Goal: Book appointment/travel/reservation

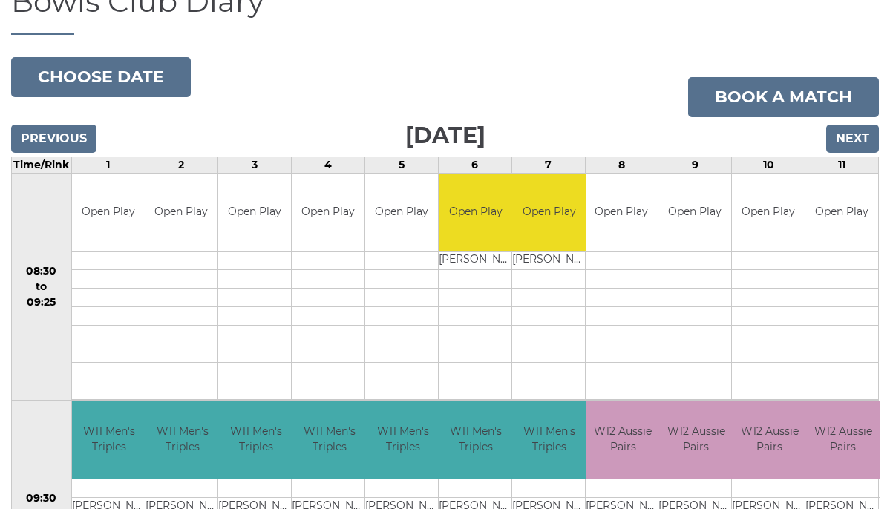
scroll to position [91, 0]
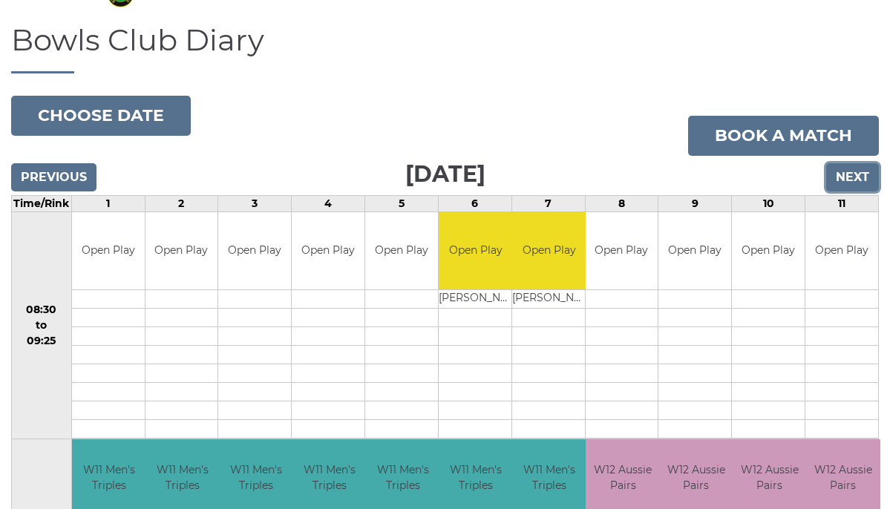
click at [728, 179] on input "Next" at bounding box center [852, 177] width 53 height 28
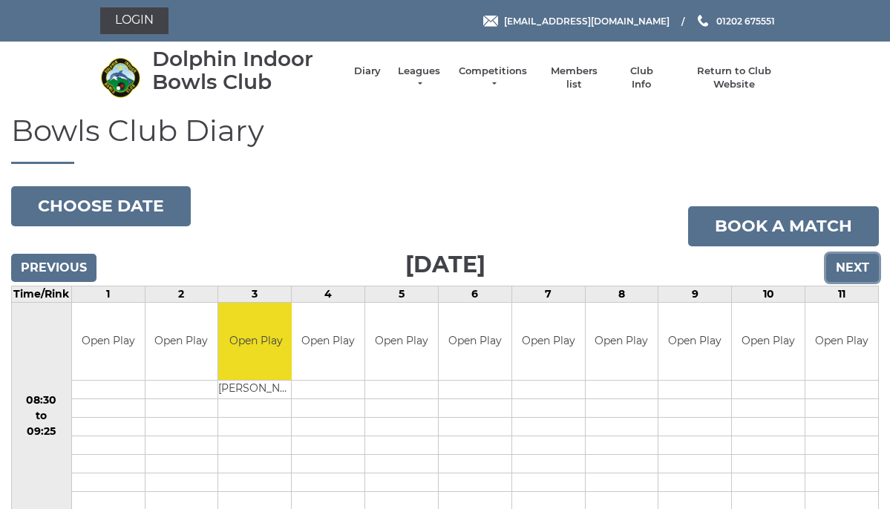
click at [845, 275] on input "Next" at bounding box center [852, 268] width 53 height 28
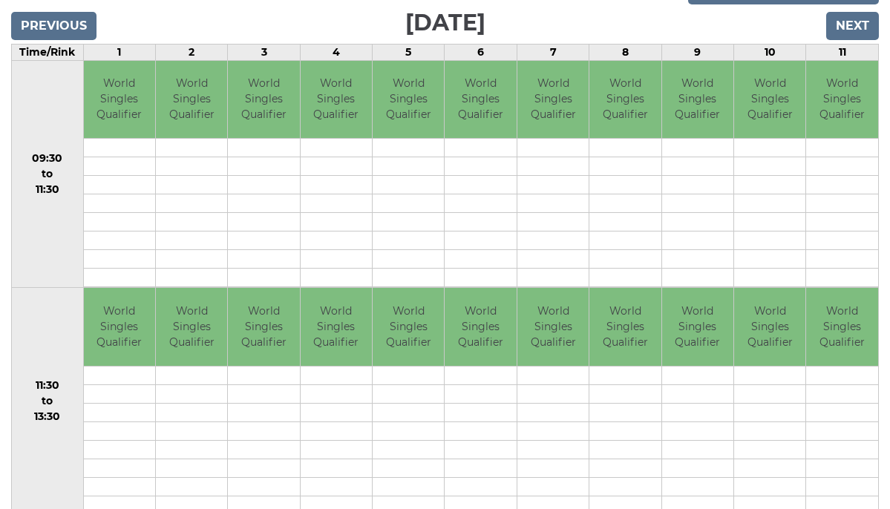
scroll to position [155, 0]
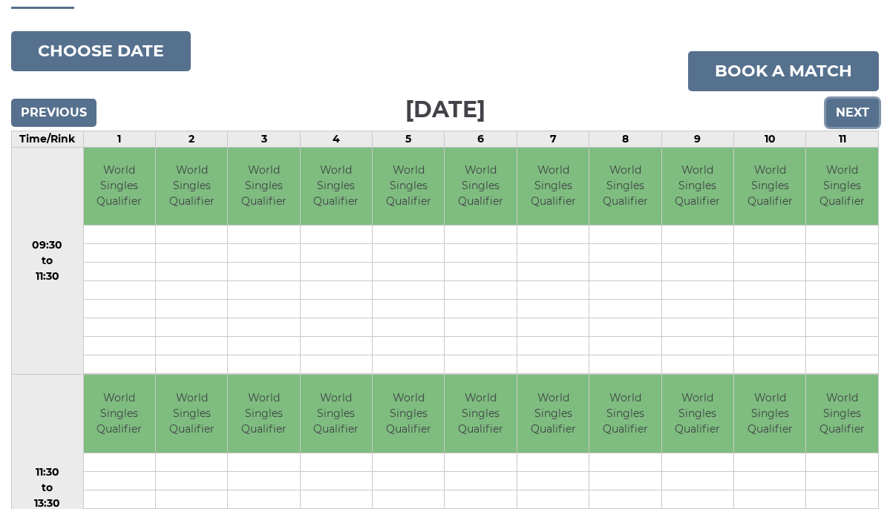
click at [842, 113] on input "Next" at bounding box center [852, 113] width 53 height 28
